Goal: Register for event/course

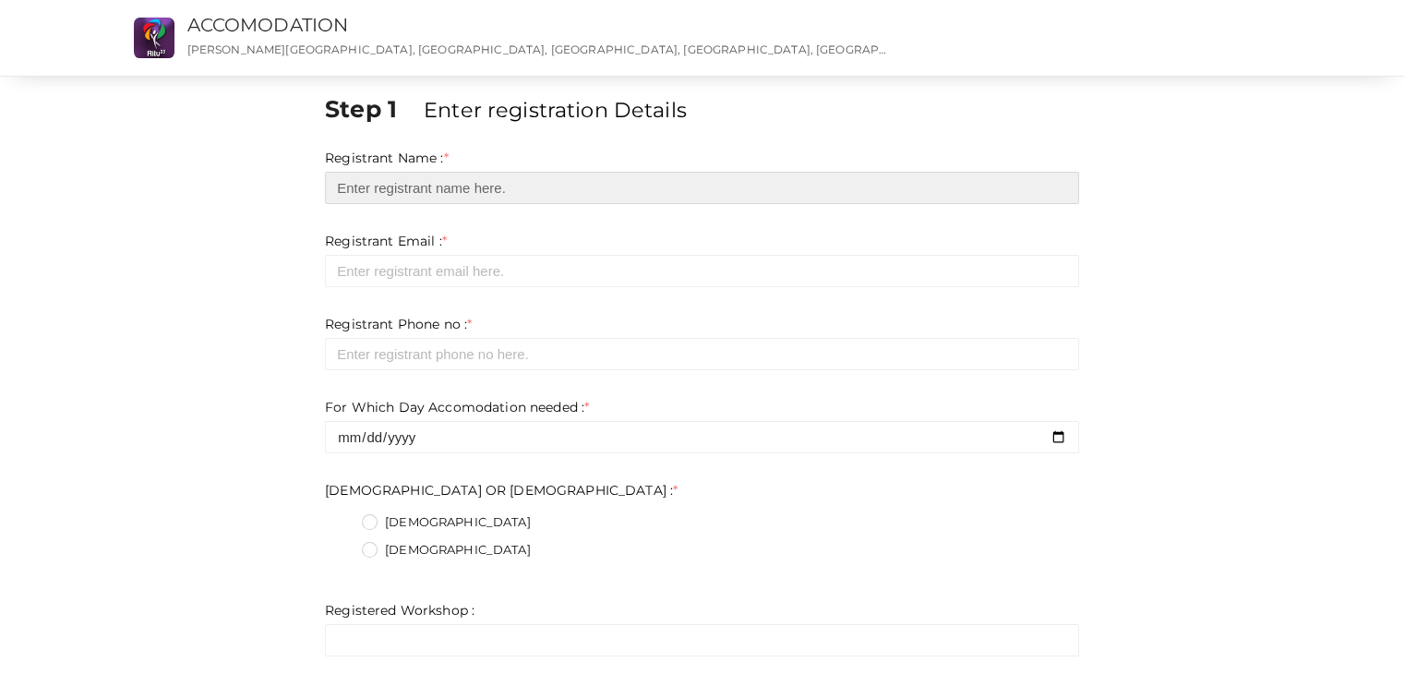
click at [654, 197] on input "text" at bounding box center [702, 188] width 754 height 32
type input "[PERSON_NAME]"
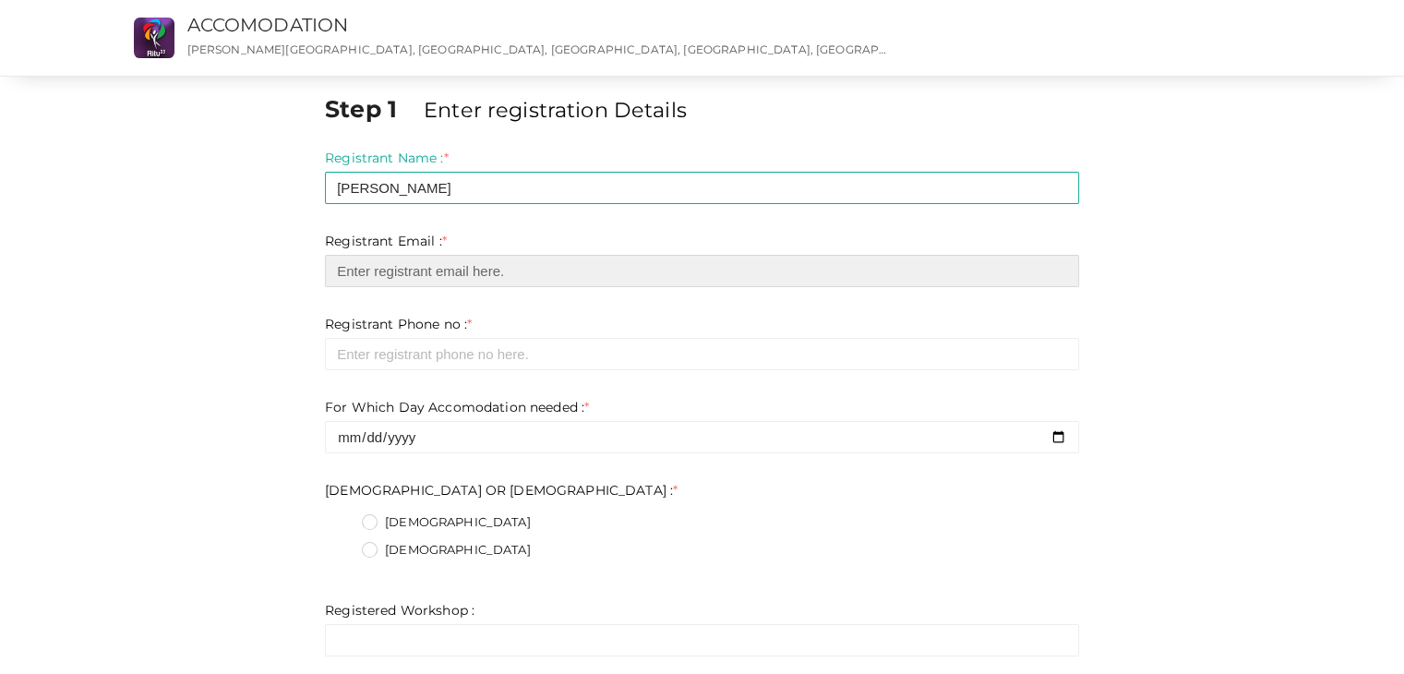
click at [475, 267] on input "email" at bounding box center [702, 271] width 754 height 32
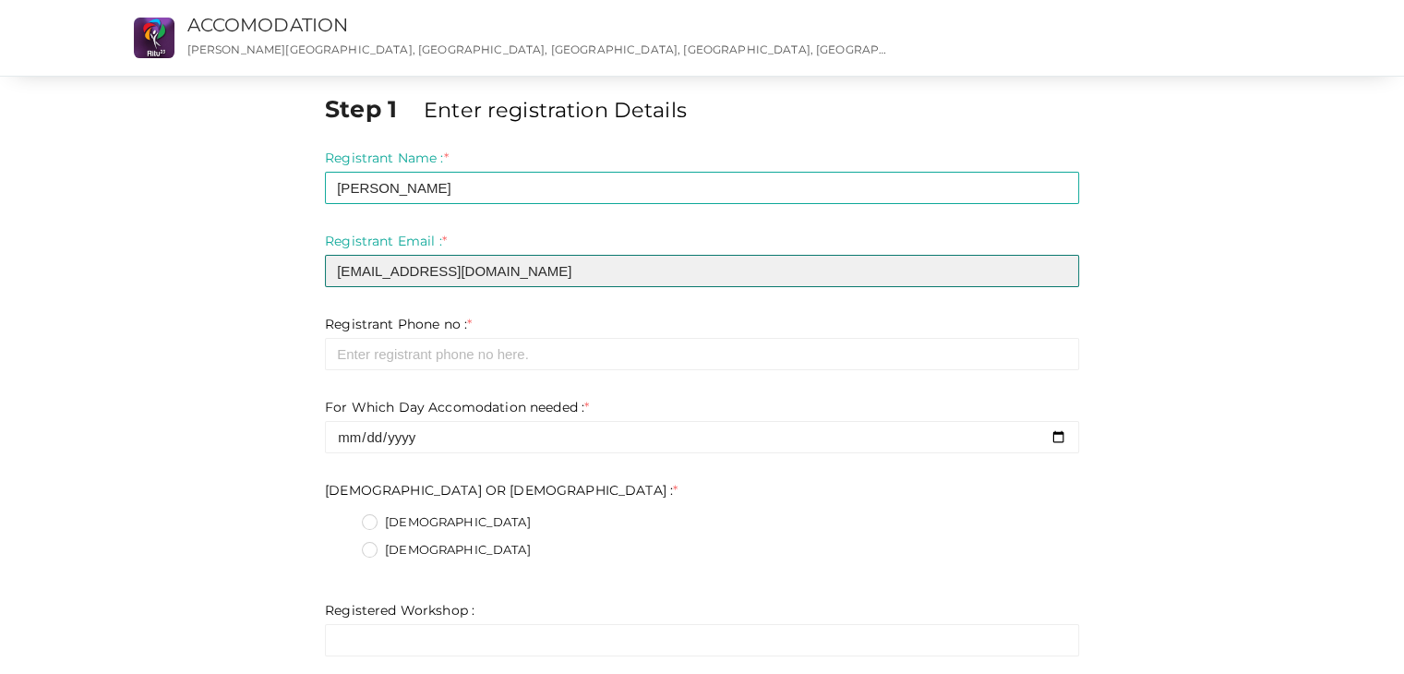
type input "[EMAIL_ADDRESS][DOMAIN_NAME]"
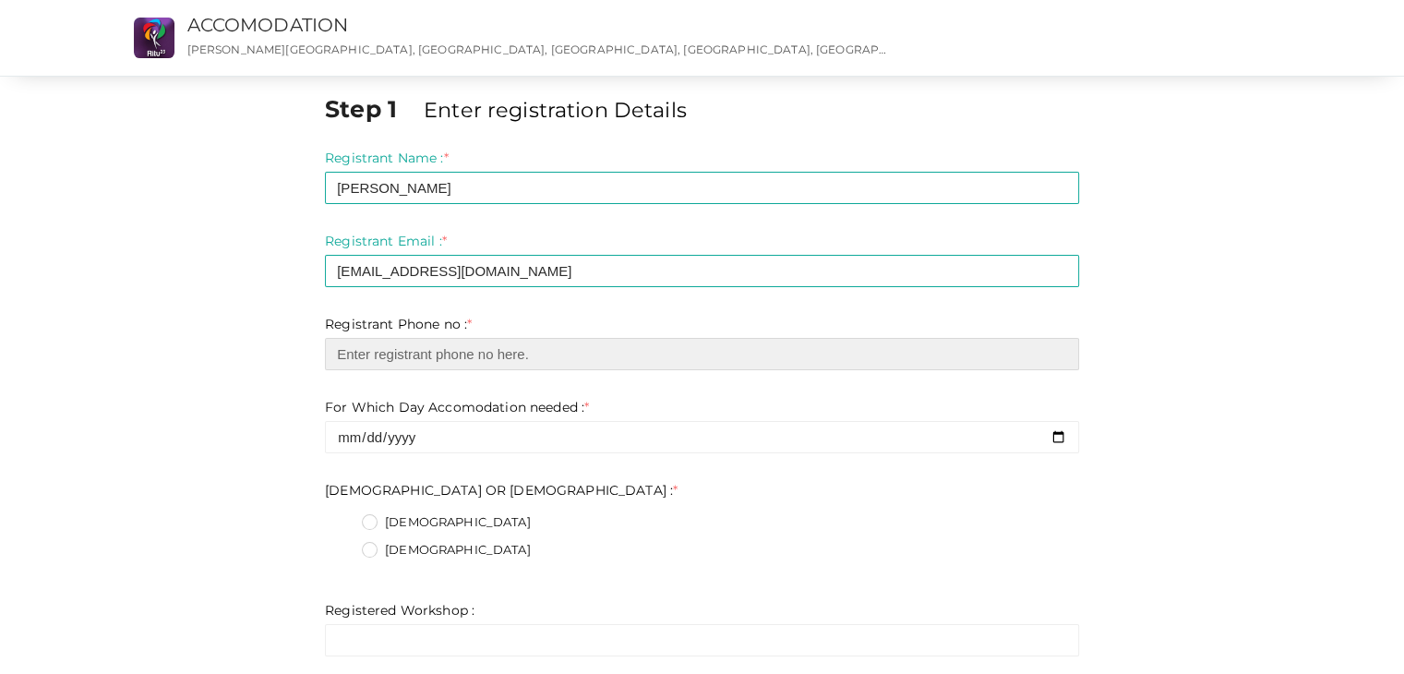
click at [497, 355] on input "number" at bounding box center [702, 354] width 754 height 32
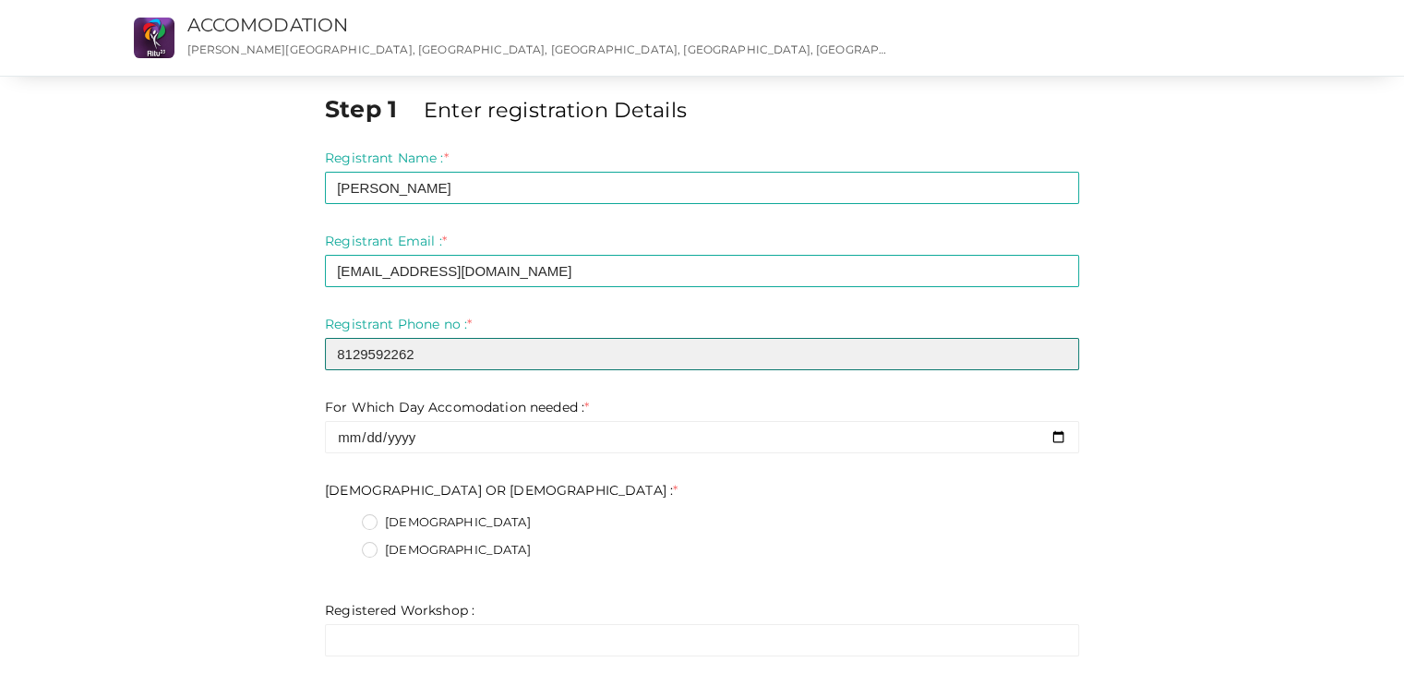
type input "8129592262"
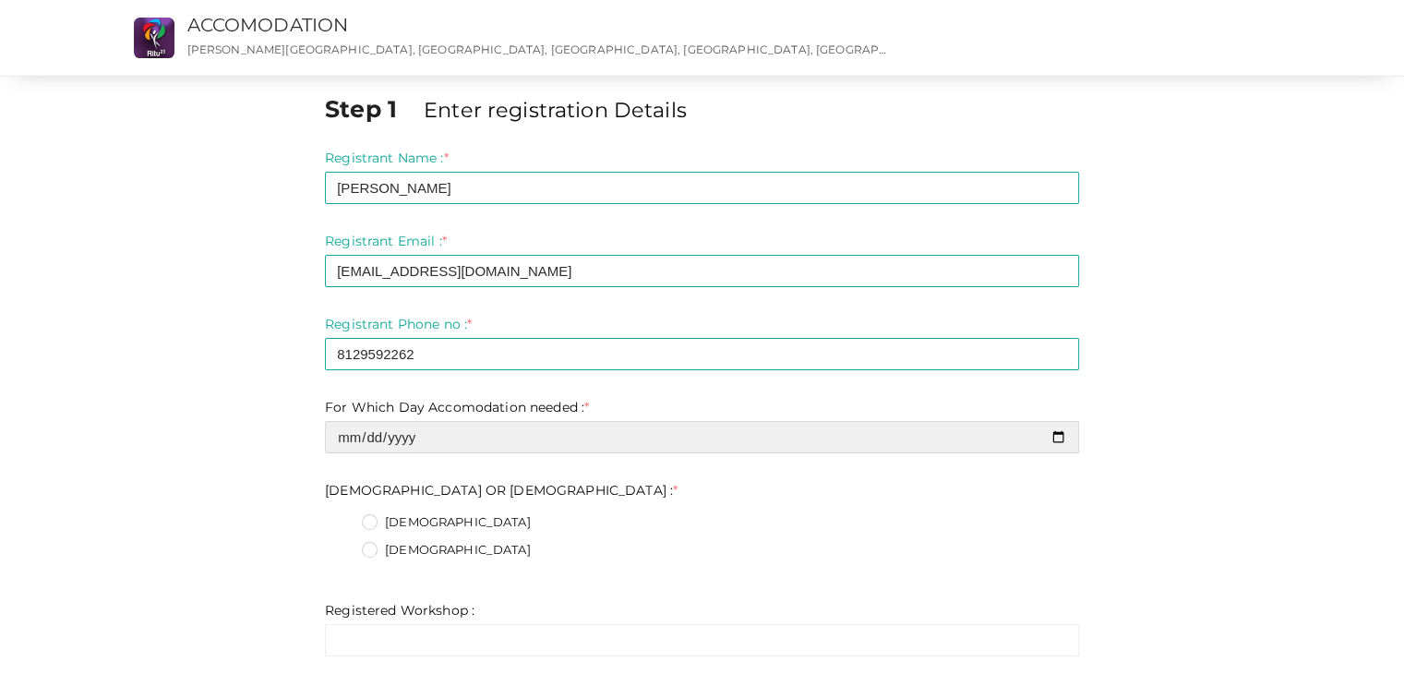
click at [454, 426] on input "date" at bounding box center [702, 437] width 754 height 32
type input "2025-10-18"
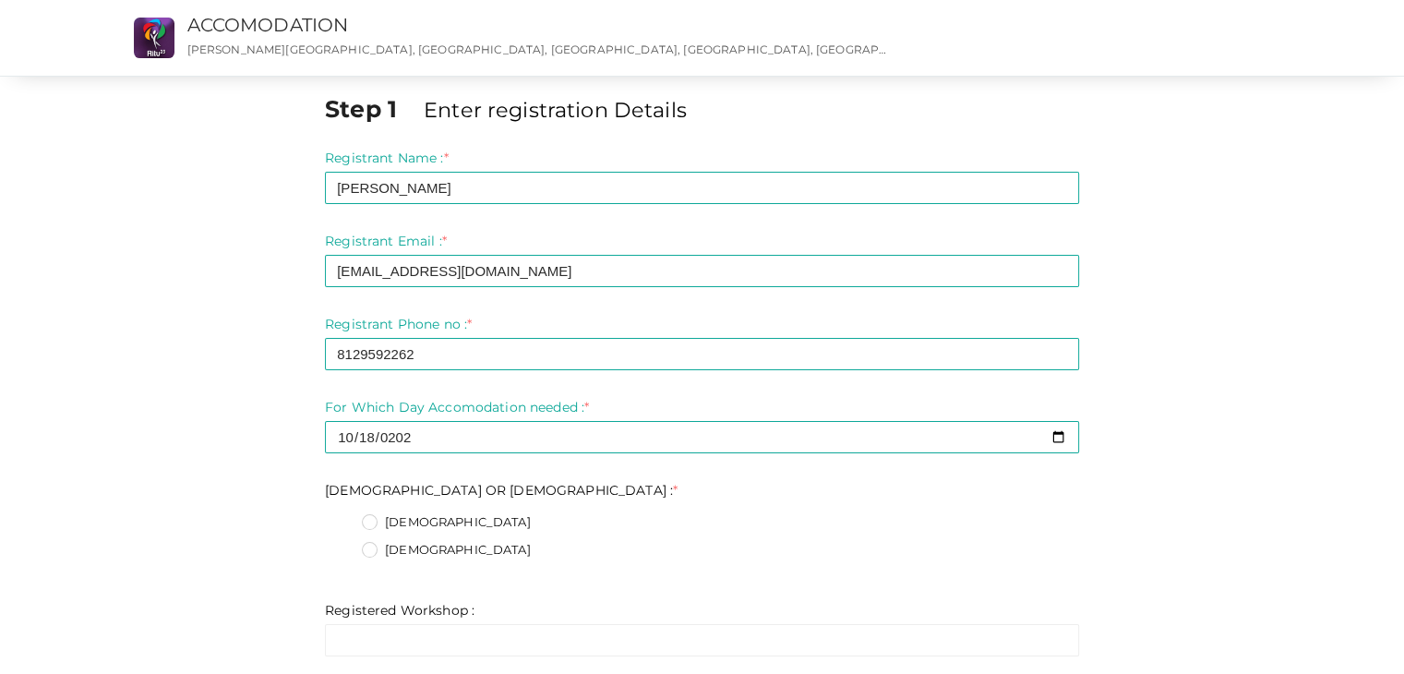
click at [372, 547] on label "[DEMOGRAPHIC_DATA]" at bounding box center [446, 550] width 169 height 18
click at [343, 544] on FEMALE\+1 "[DEMOGRAPHIC_DATA]" at bounding box center [343, 544] width 0 height 0
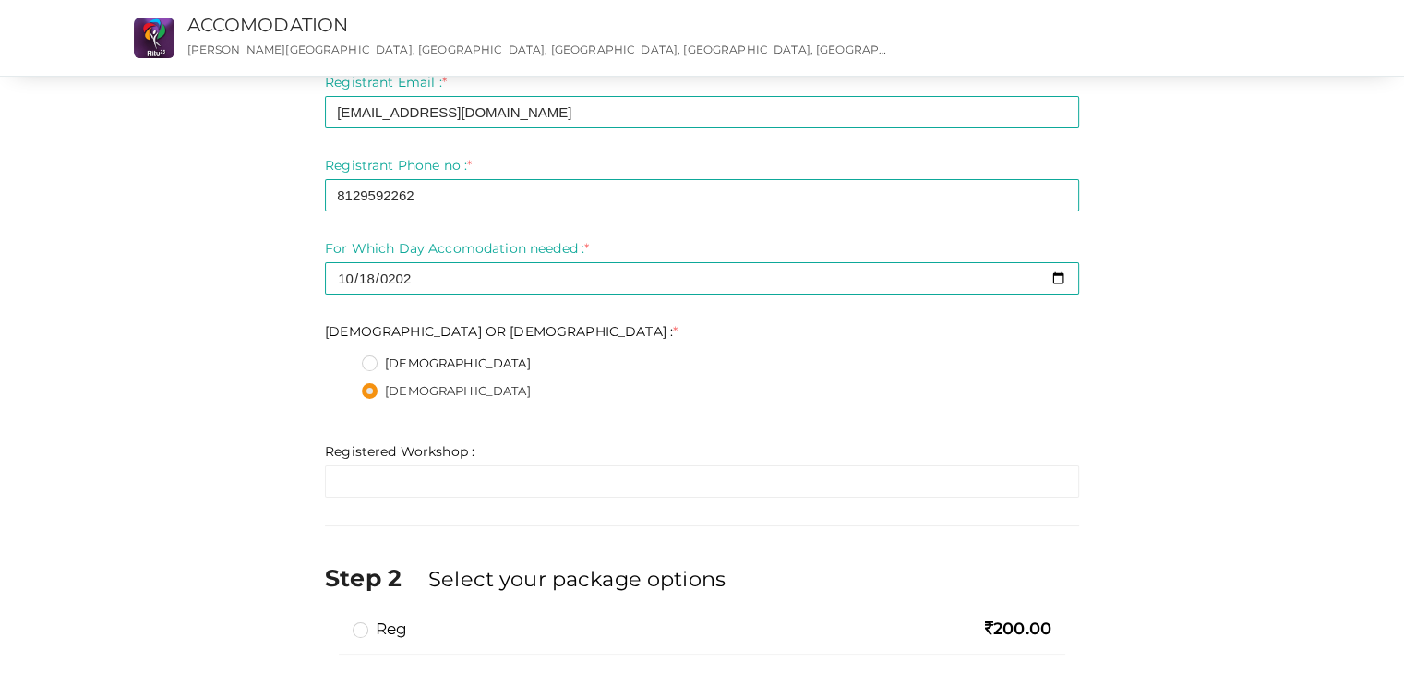
scroll to position [162, 0]
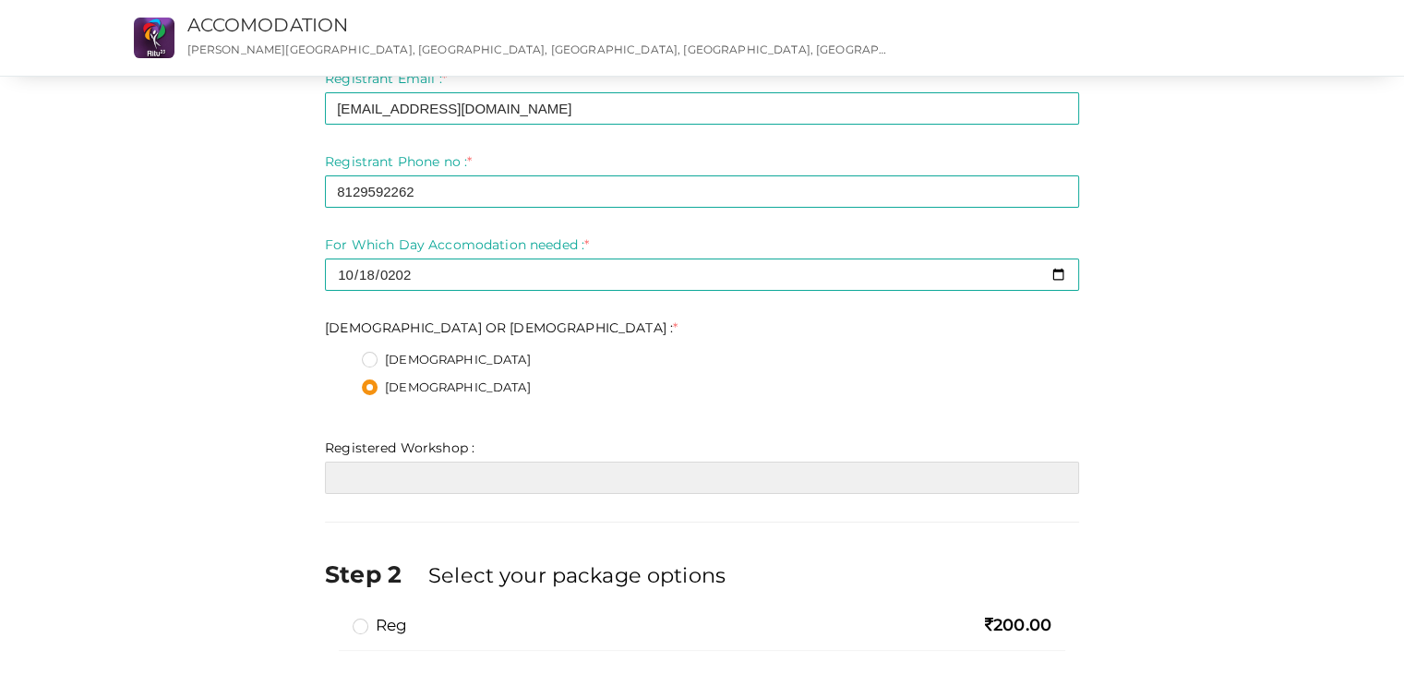
click at [446, 484] on input "text" at bounding box center [702, 477] width 754 height 32
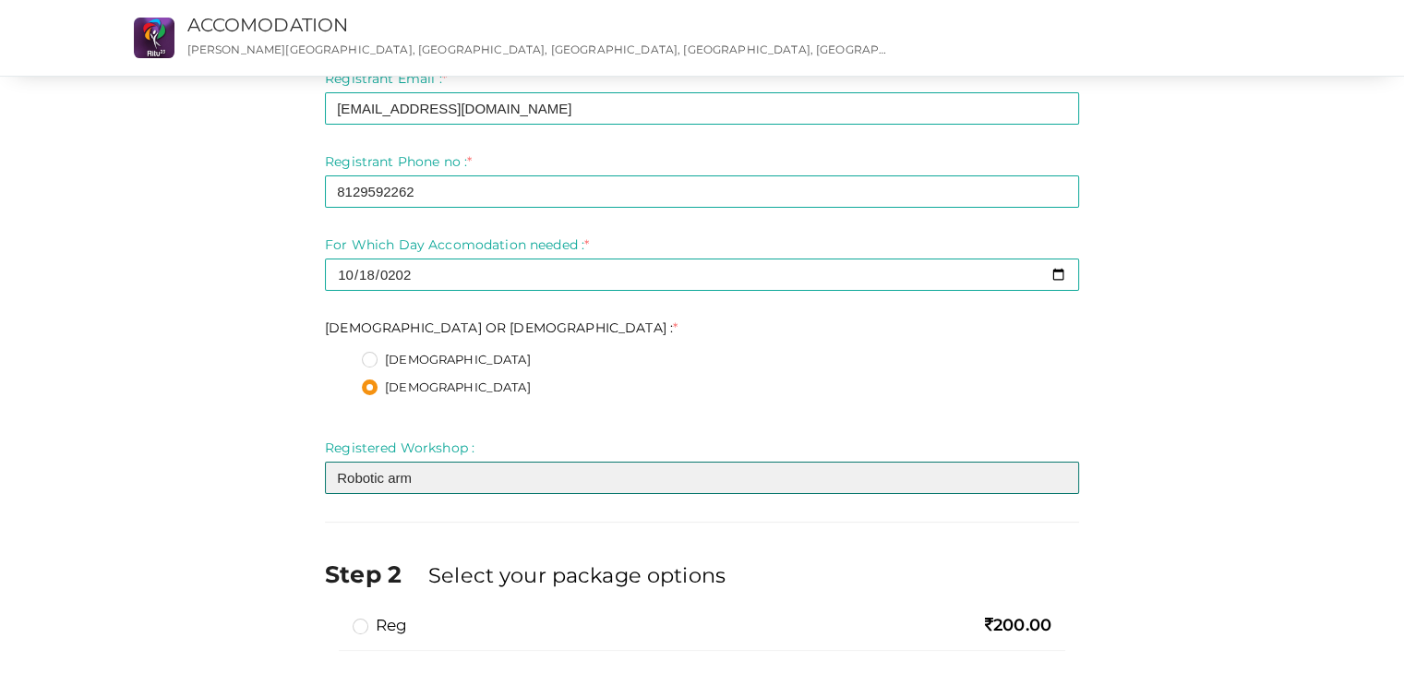
scroll to position [263, 0]
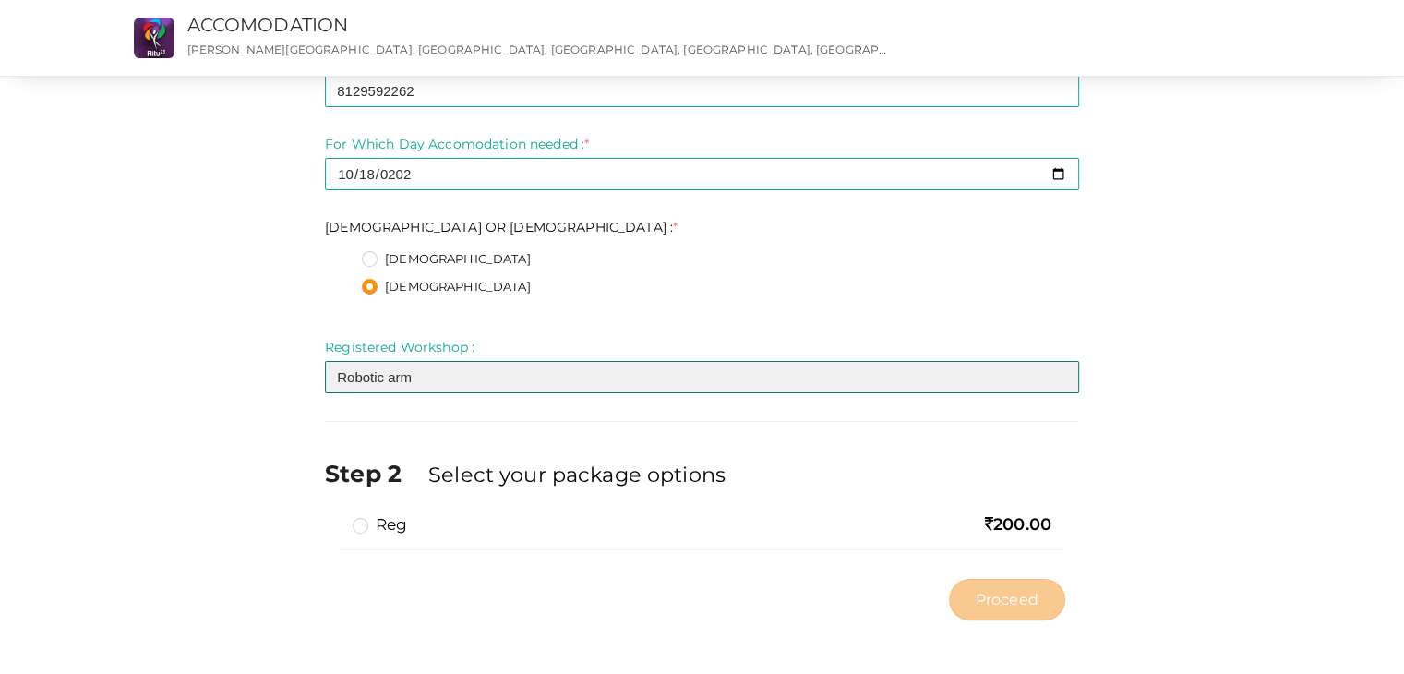
type input "Robotic arm"
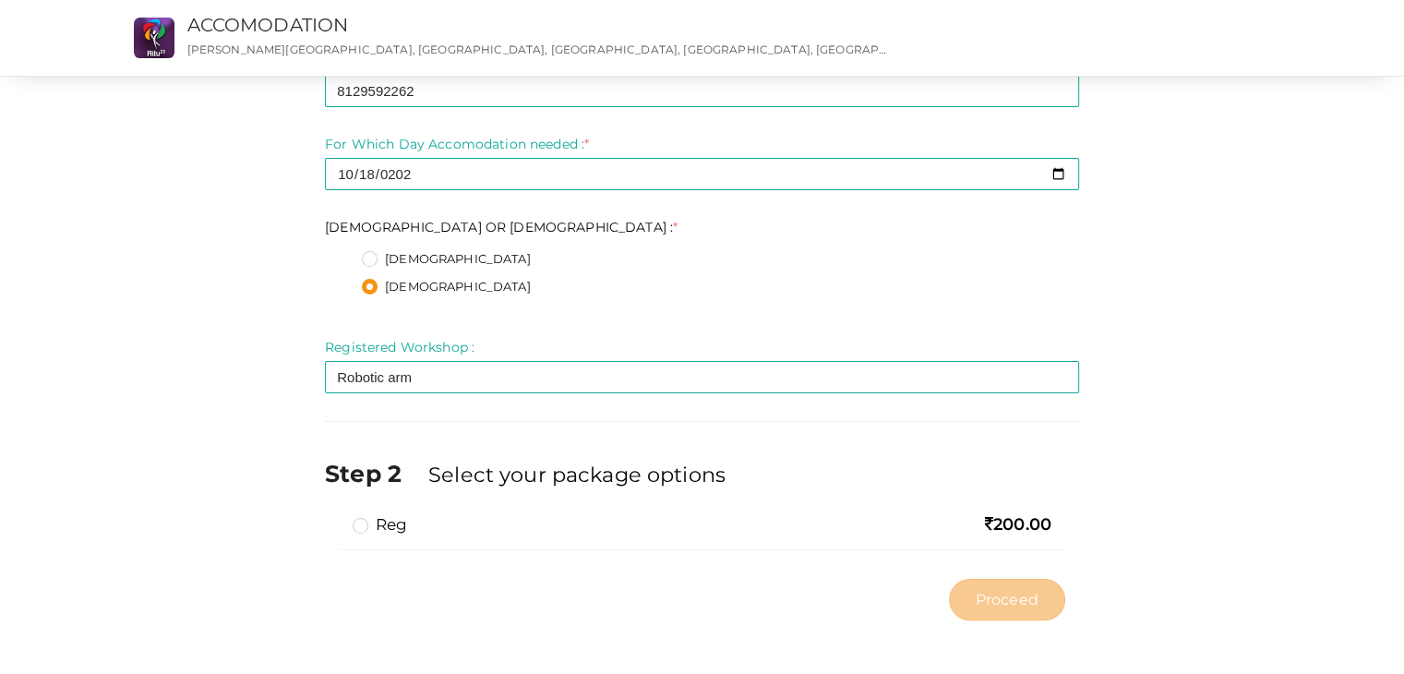
click at [372, 519] on label "reg" at bounding box center [380, 524] width 54 height 22
click at [334, 517] on input "reg" at bounding box center [334, 517] width 0 height 0
click at [1030, 580] on button "Proceed" at bounding box center [1007, 600] width 116 height 42
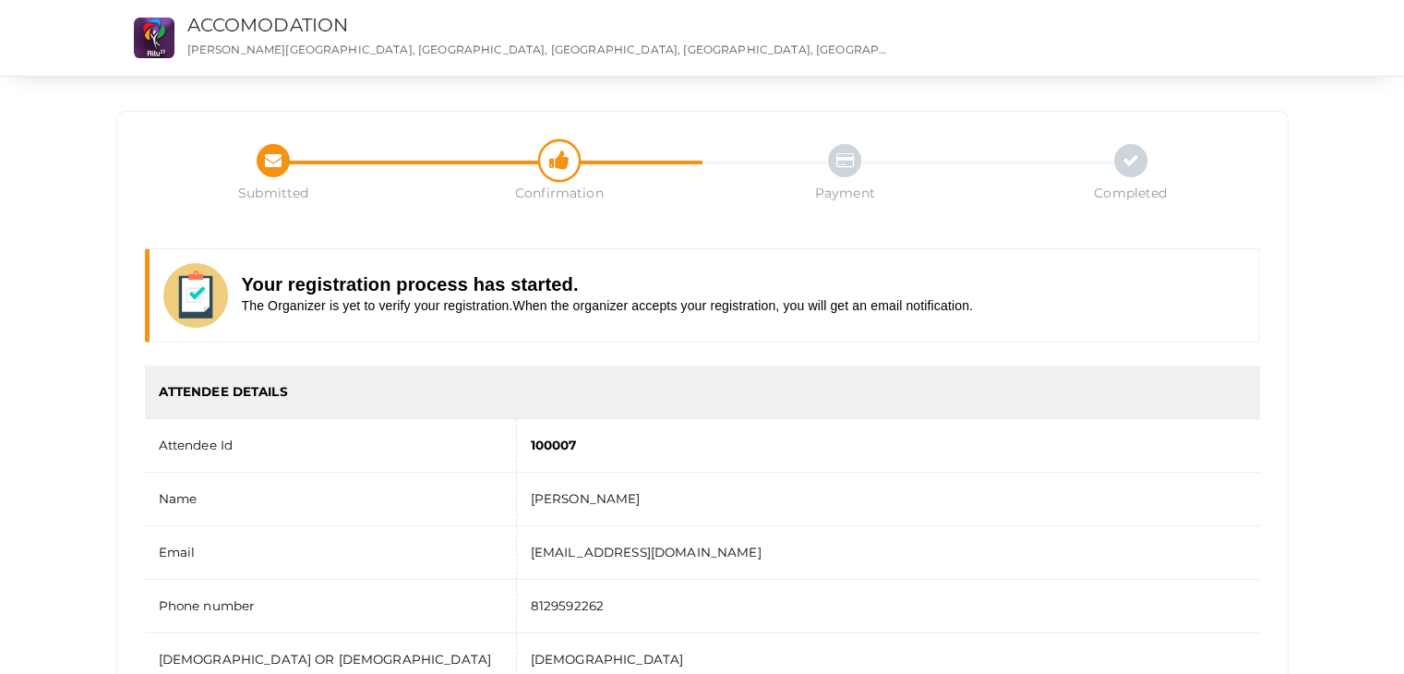
click at [561, 163] on icon at bounding box center [559, 156] width 20 height 30
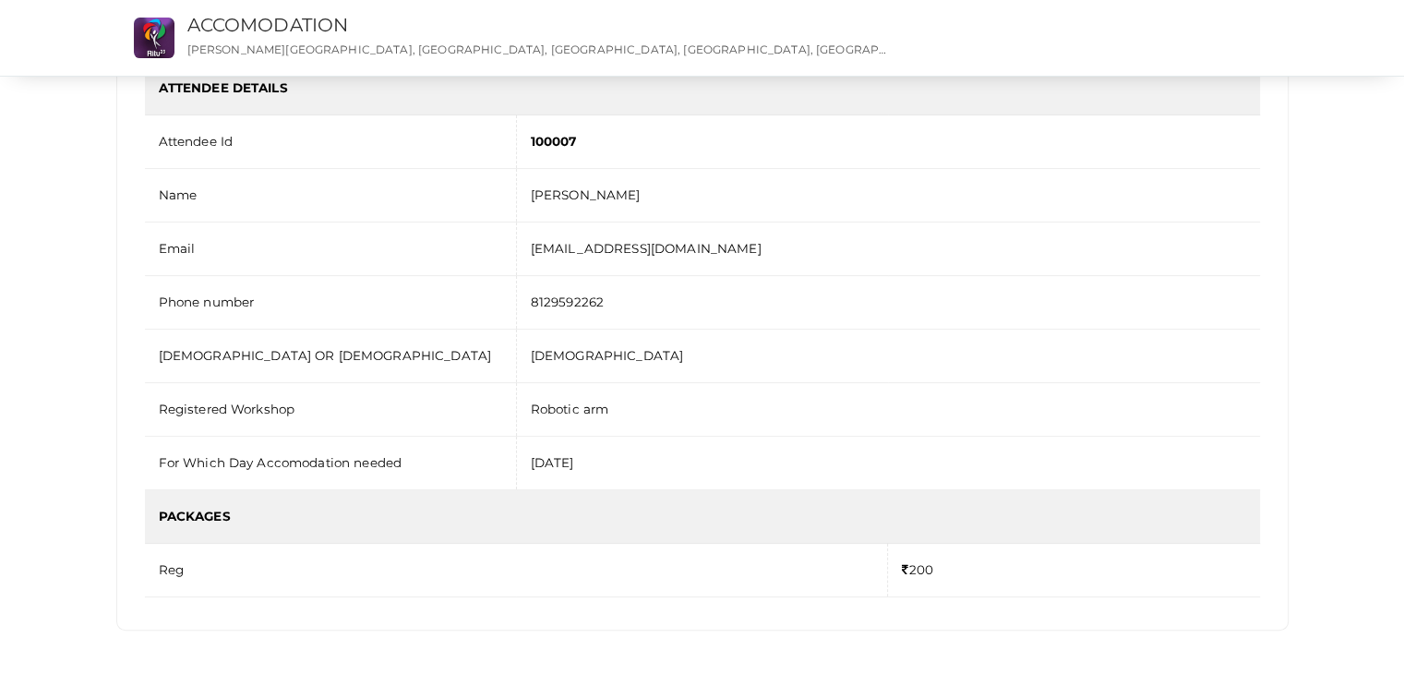
scroll to position [304, 0]
click at [472, 270] on td "Email" at bounding box center [331, 249] width 372 height 54
